Goal: Participate in discussion: Engage in conversation with other users on a specific topic

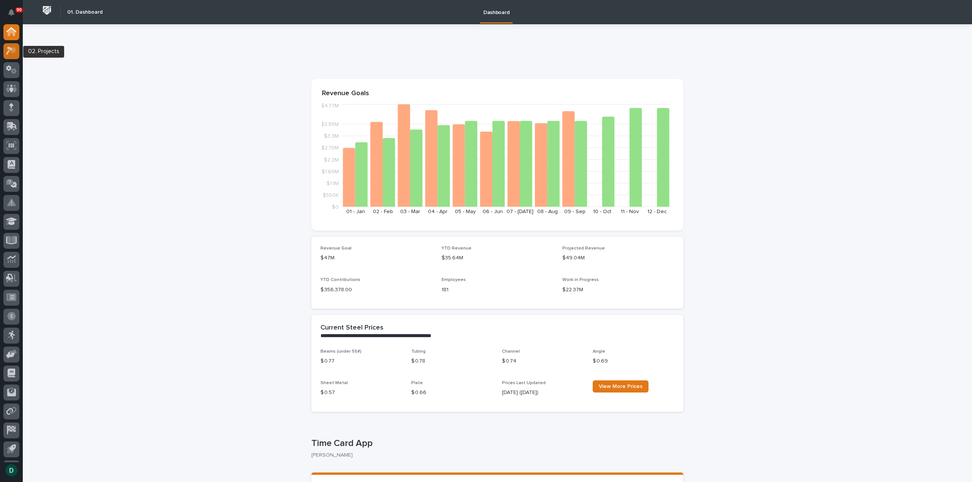
click at [14, 50] on icon at bounding box center [13, 50] width 6 height 8
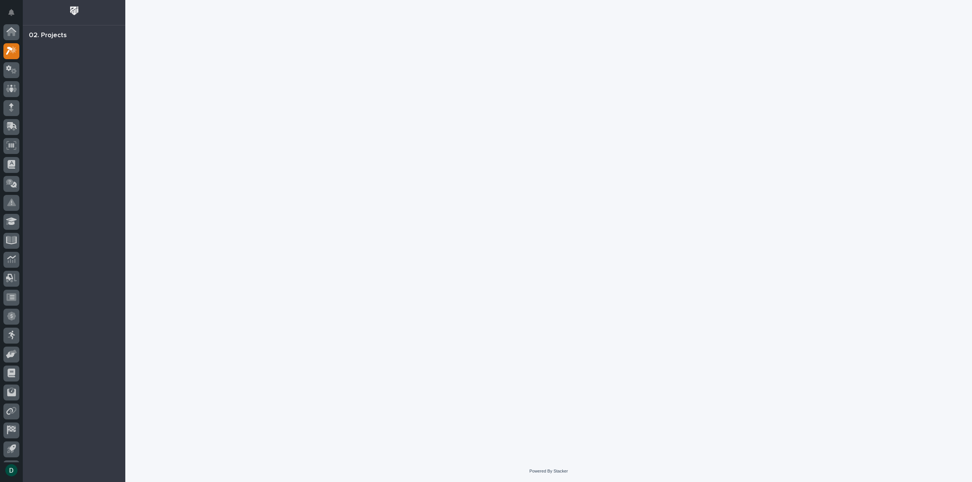
scroll to position [17, 0]
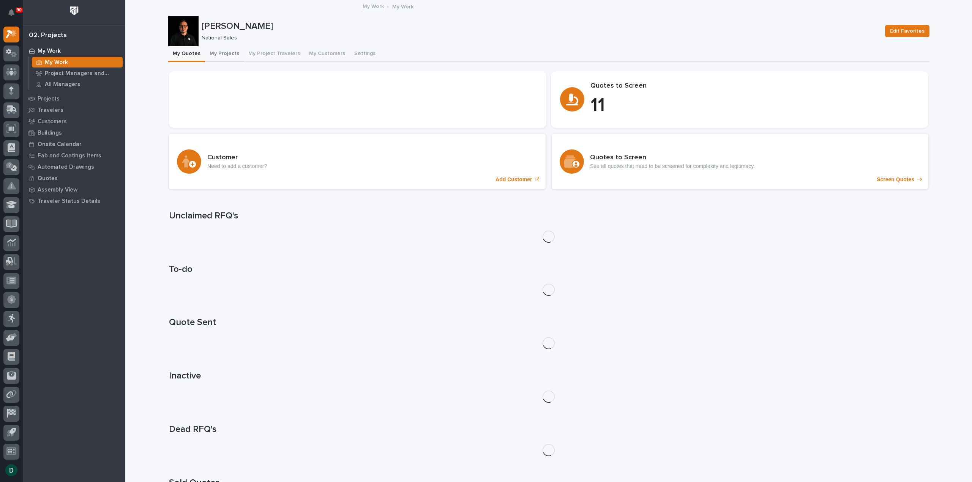
click at [225, 53] on button "My Projects" at bounding box center [224, 54] width 39 height 16
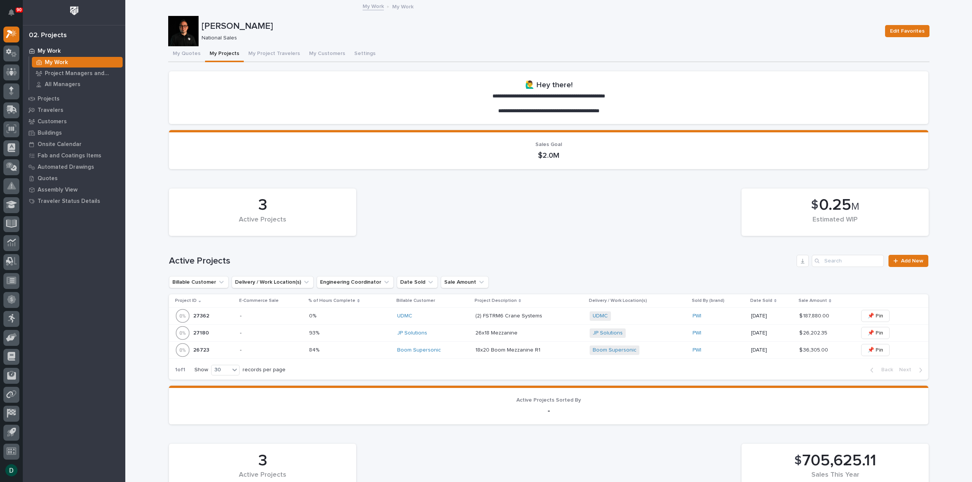
click at [283, 335] on p "-" at bounding box center [271, 333] width 63 height 6
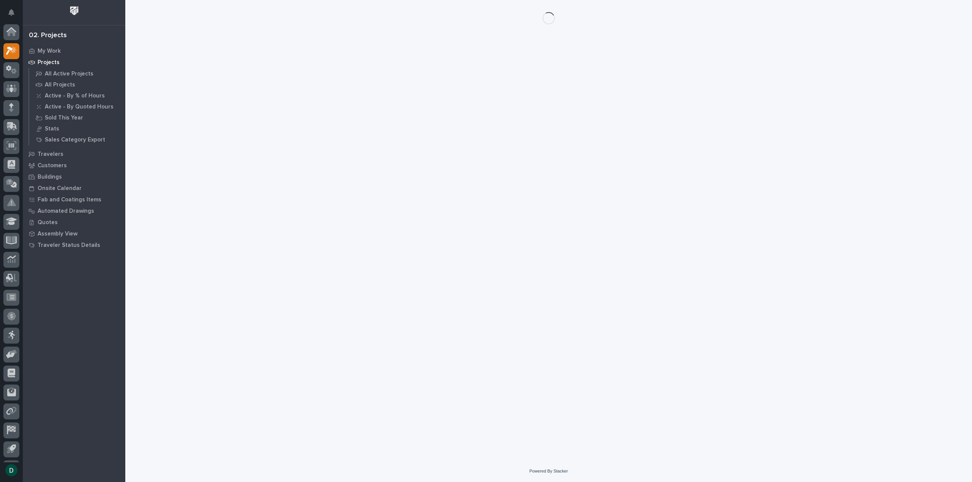
scroll to position [17, 0]
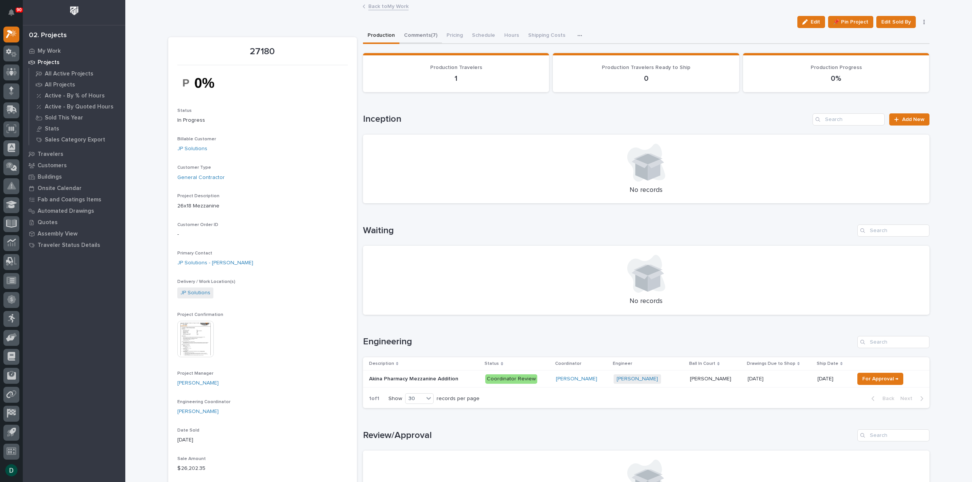
click at [414, 35] on button "Comments (7)" at bounding box center [420, 36] width 43 height 16
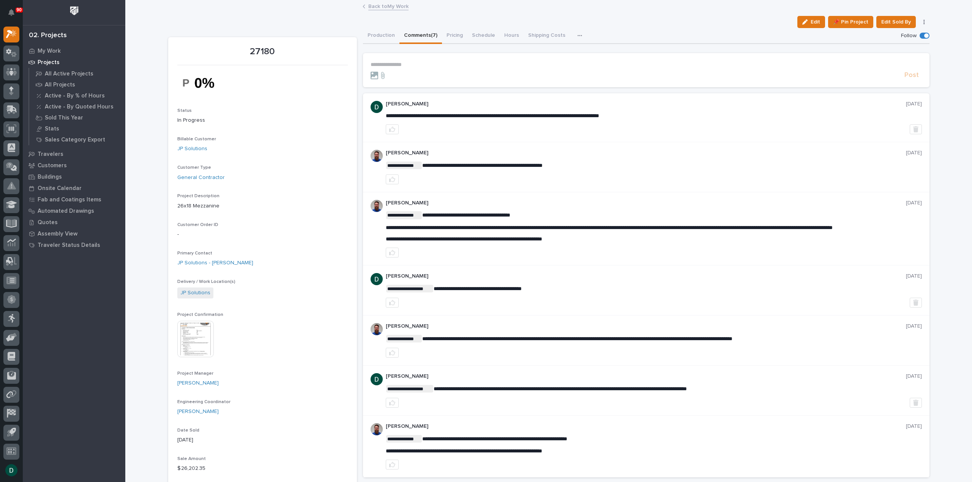
click at [425, 63] on p "**********" at bounding box center [645, 64] width 551 height 6
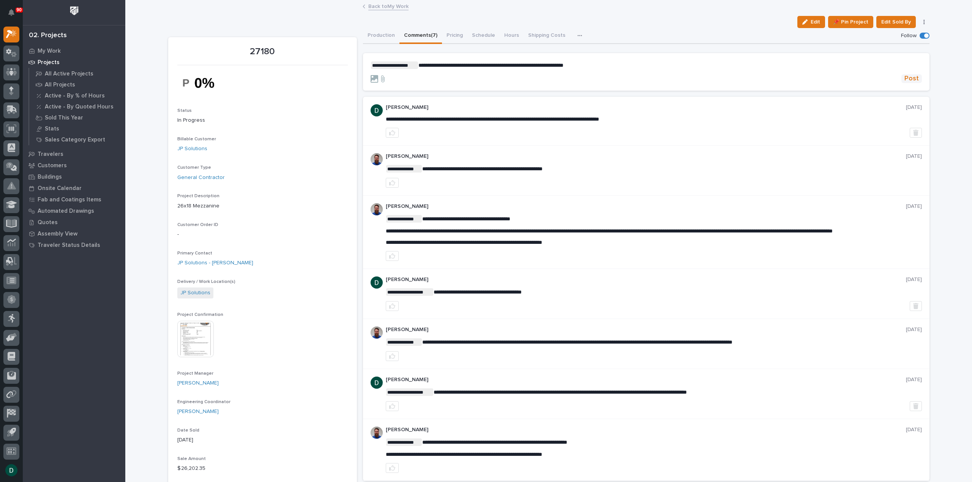
click at [912, 79] on span "Post" at bounding box center [911, 78] width 14 height 9
